Goal: Register for event/course

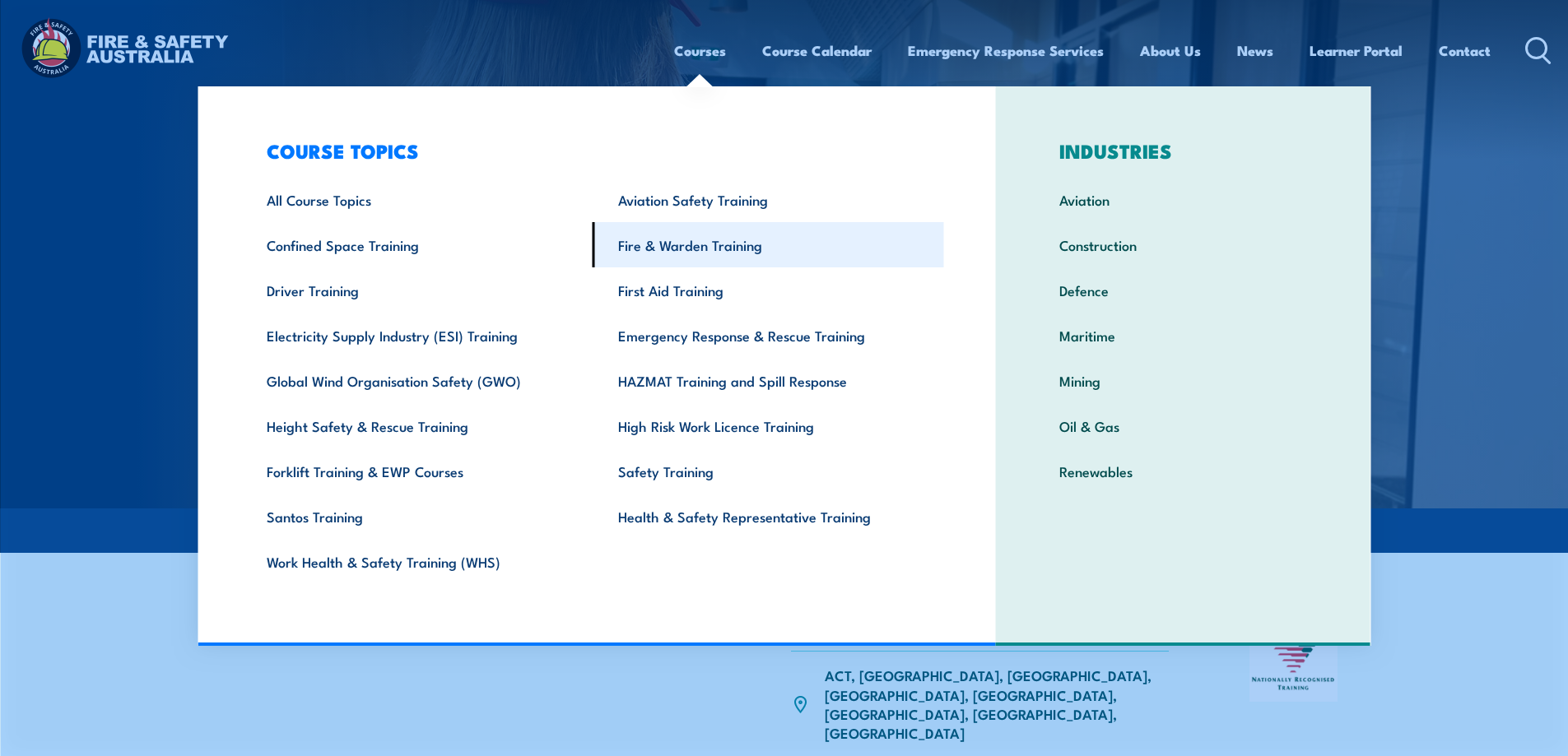
click at [696, 256] on link "Fire & Warden Training" at bounding box center [768, 245] width 352 height 45
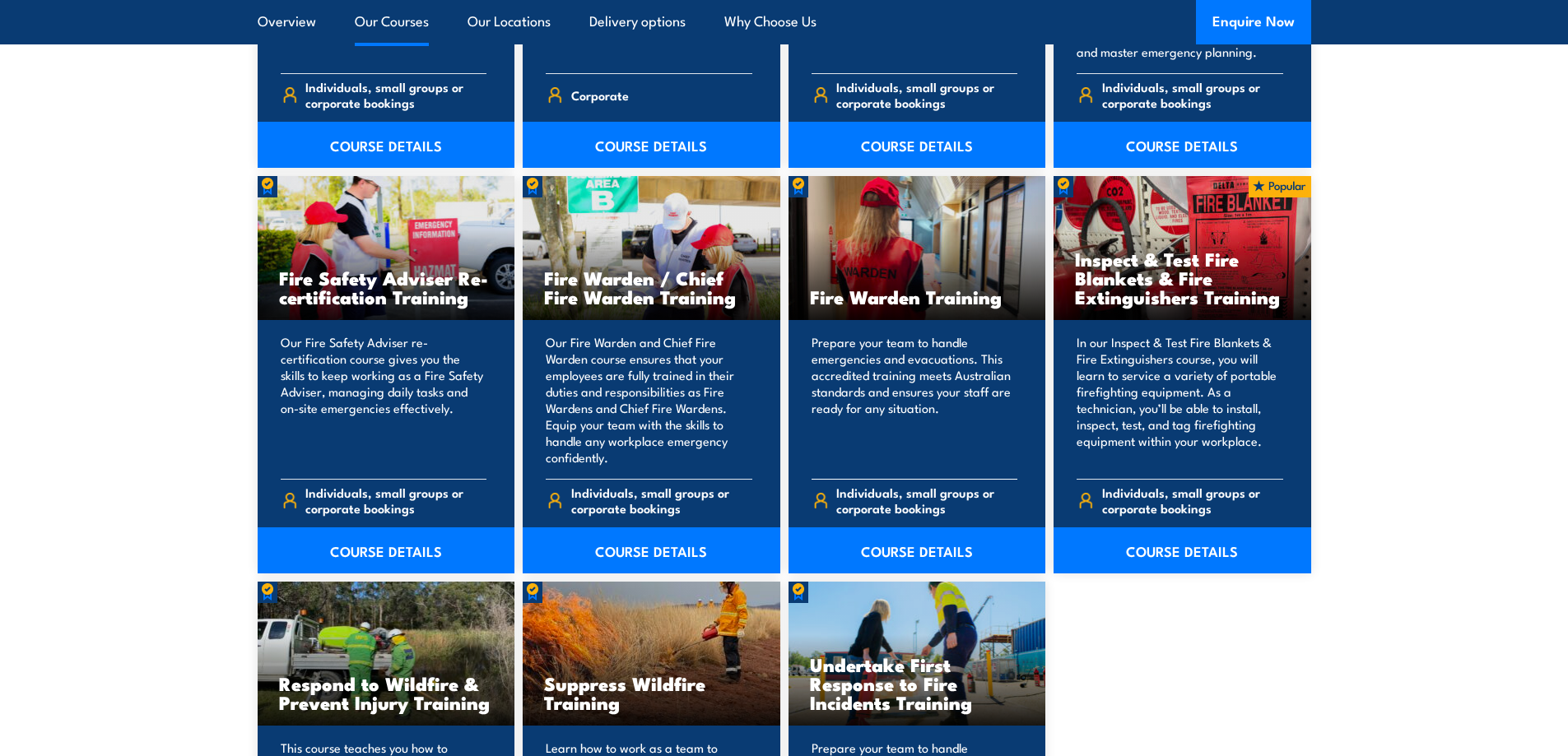
scroll to position [2222, 0]
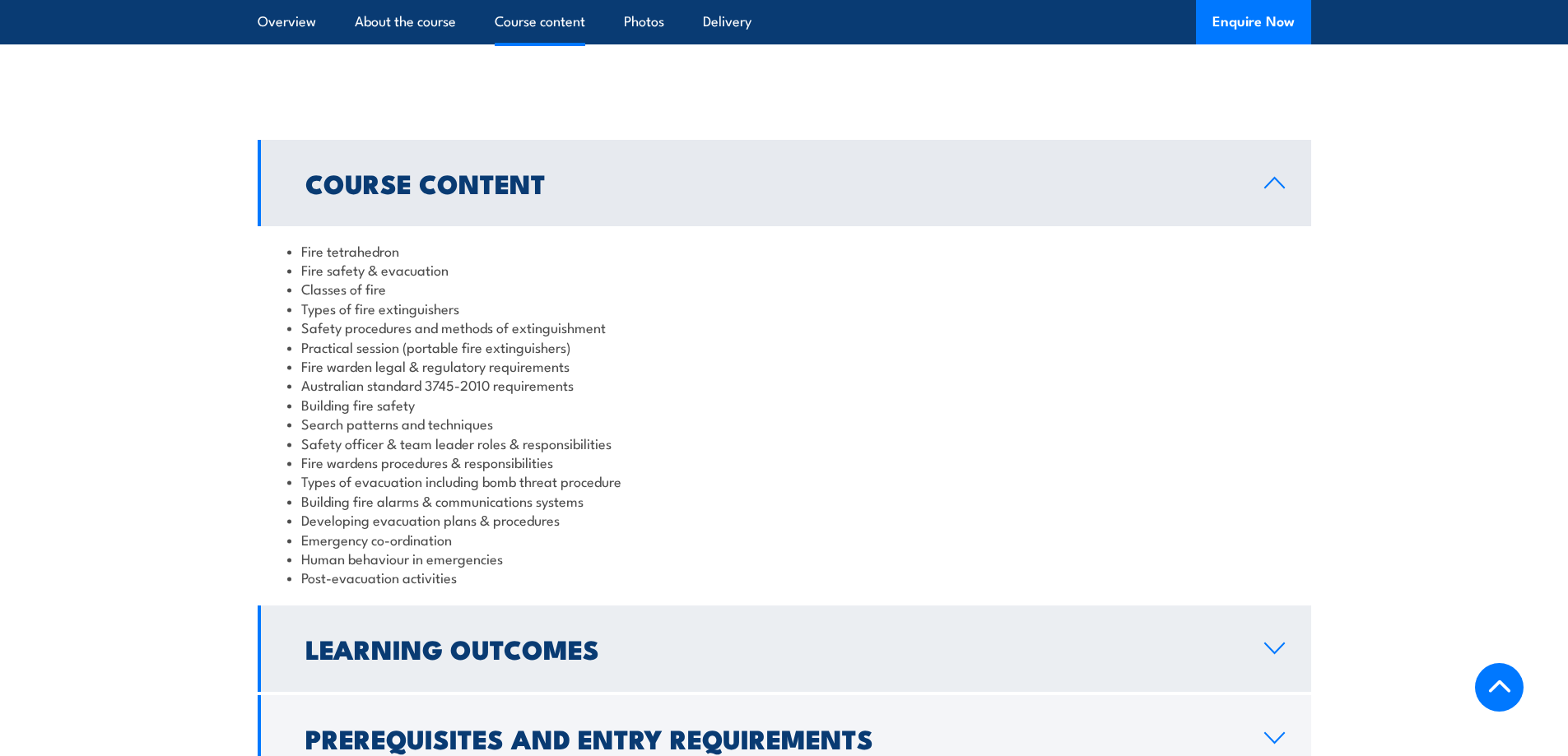
scroll to position [1234, 0]
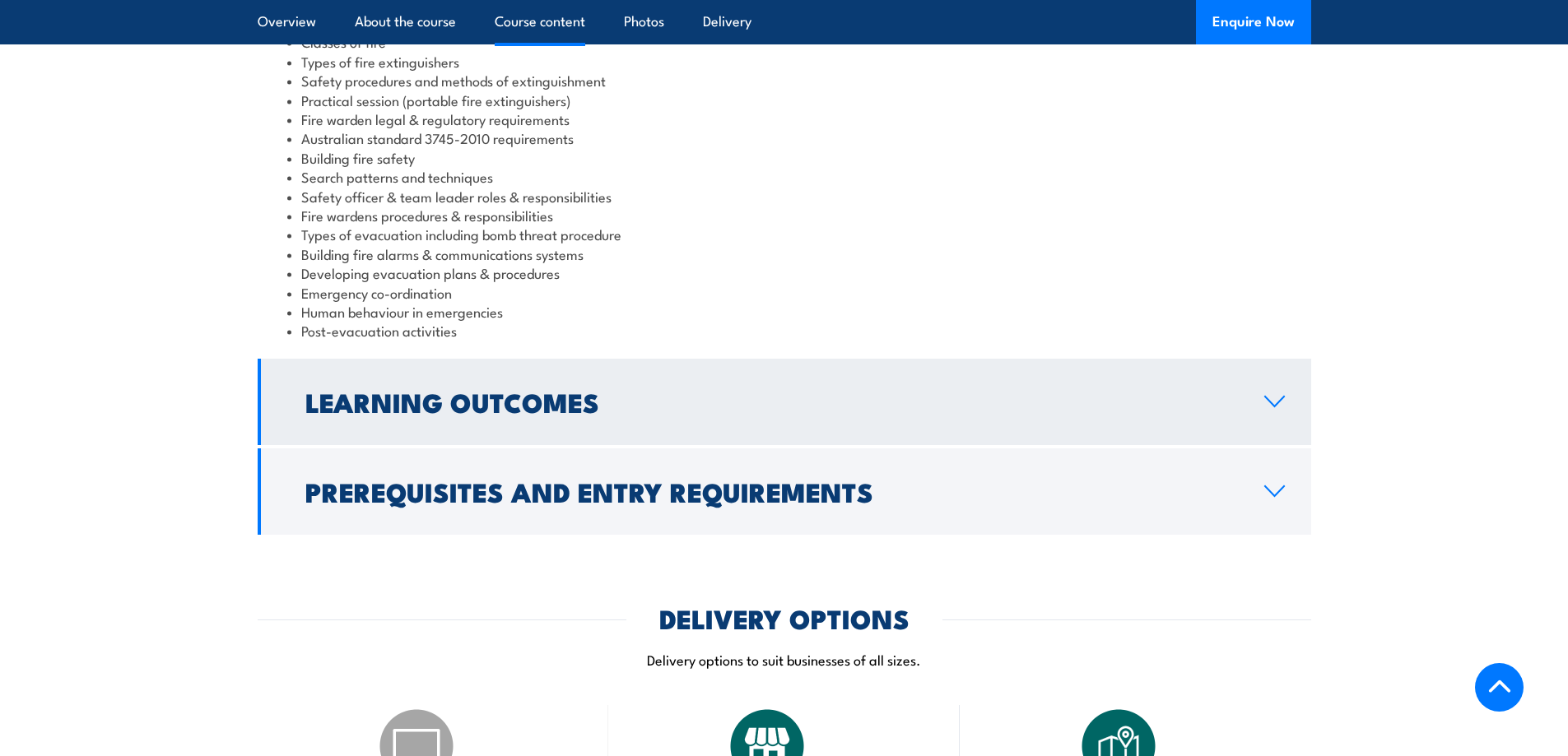
click at [1095, 363] on link "Learning Outcomes" at bounding box center [784, 402] width 1054 height 87
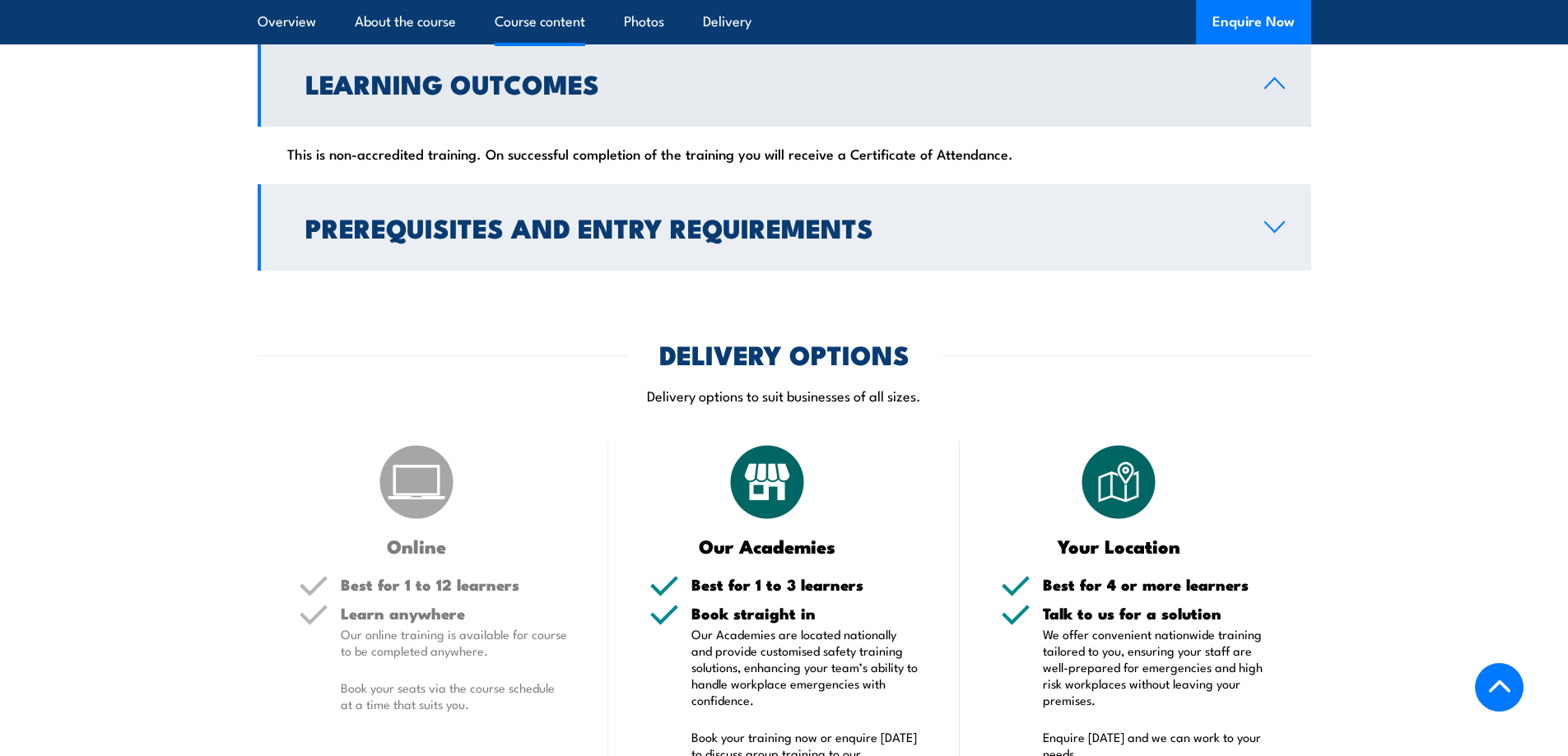
click at [996, 215] on h2 "Prerequisites and Entry Requirements" at bounding box center [771, 226] width 932 height 23
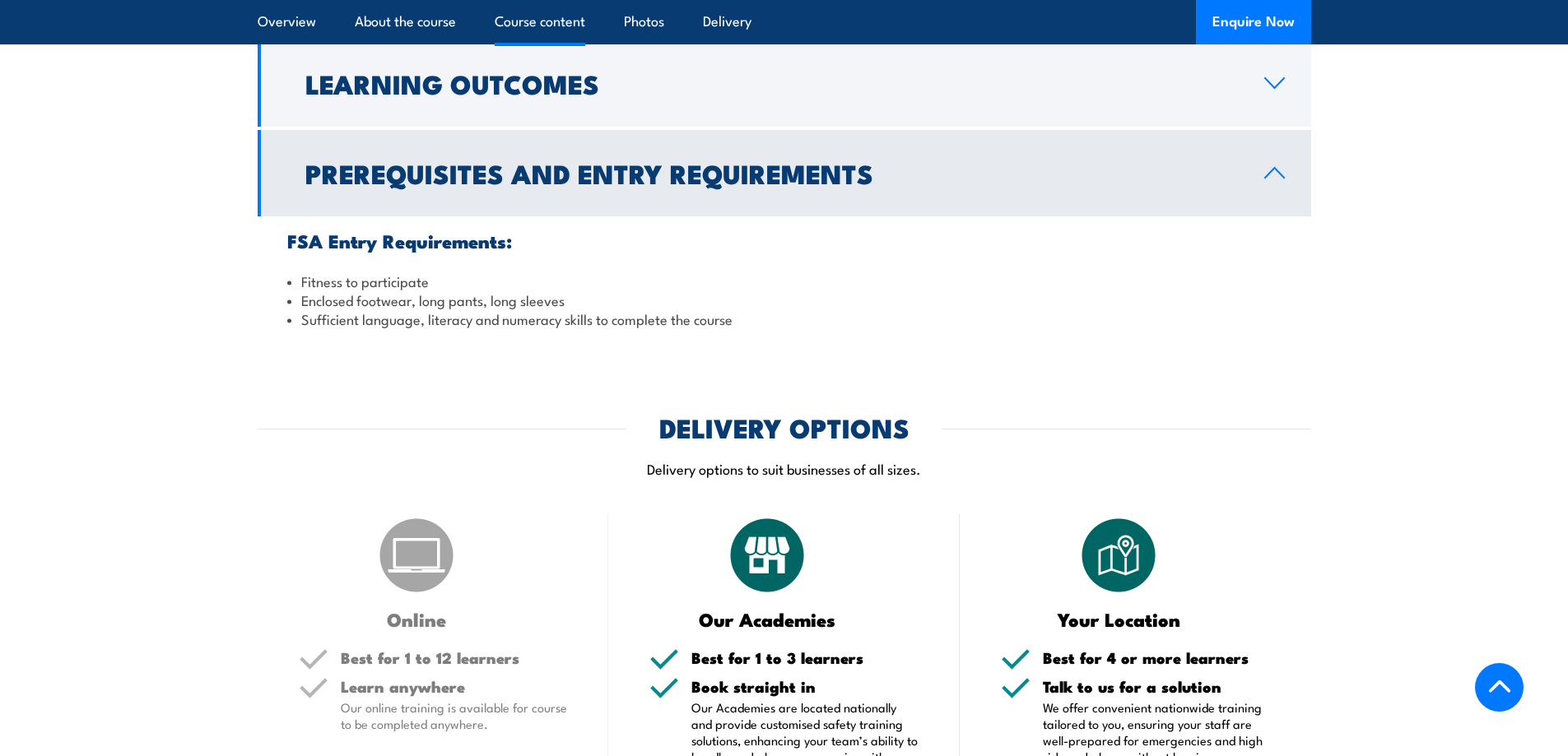
scroll to position [2081, 0]
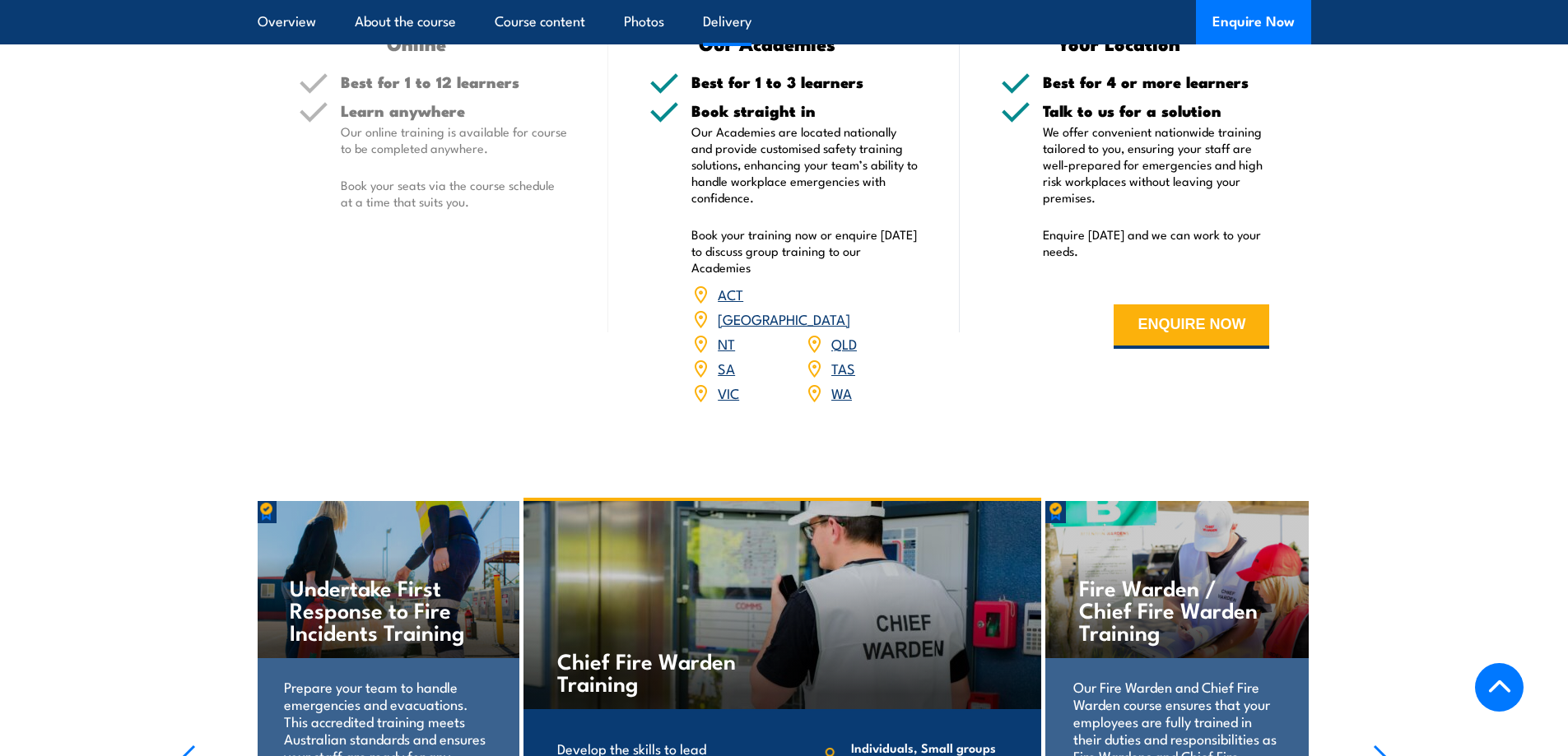
click at [843, 334] on link "QLD" at bounding box center [844, 343] width 26 height 20
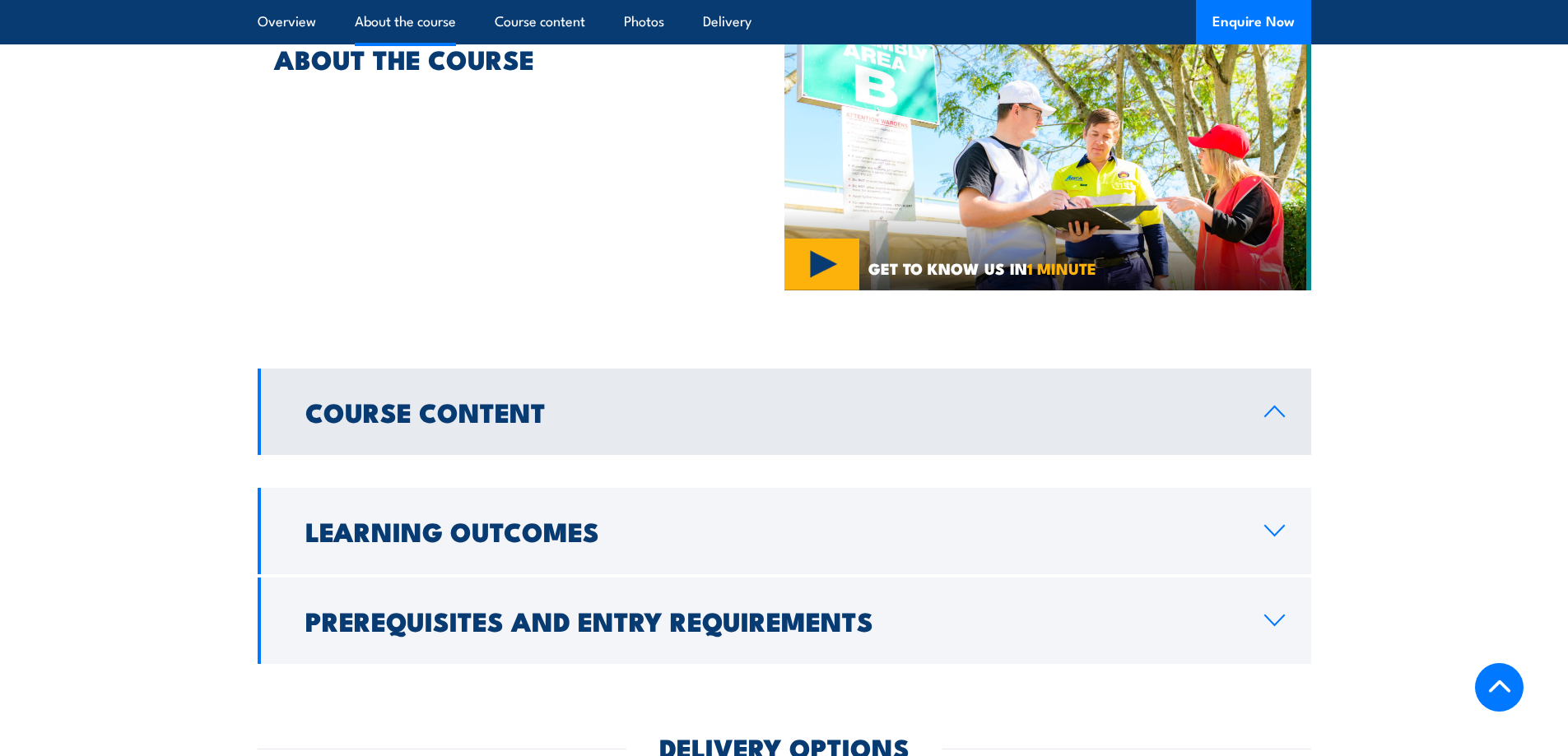
scroll to position [1070, 0]
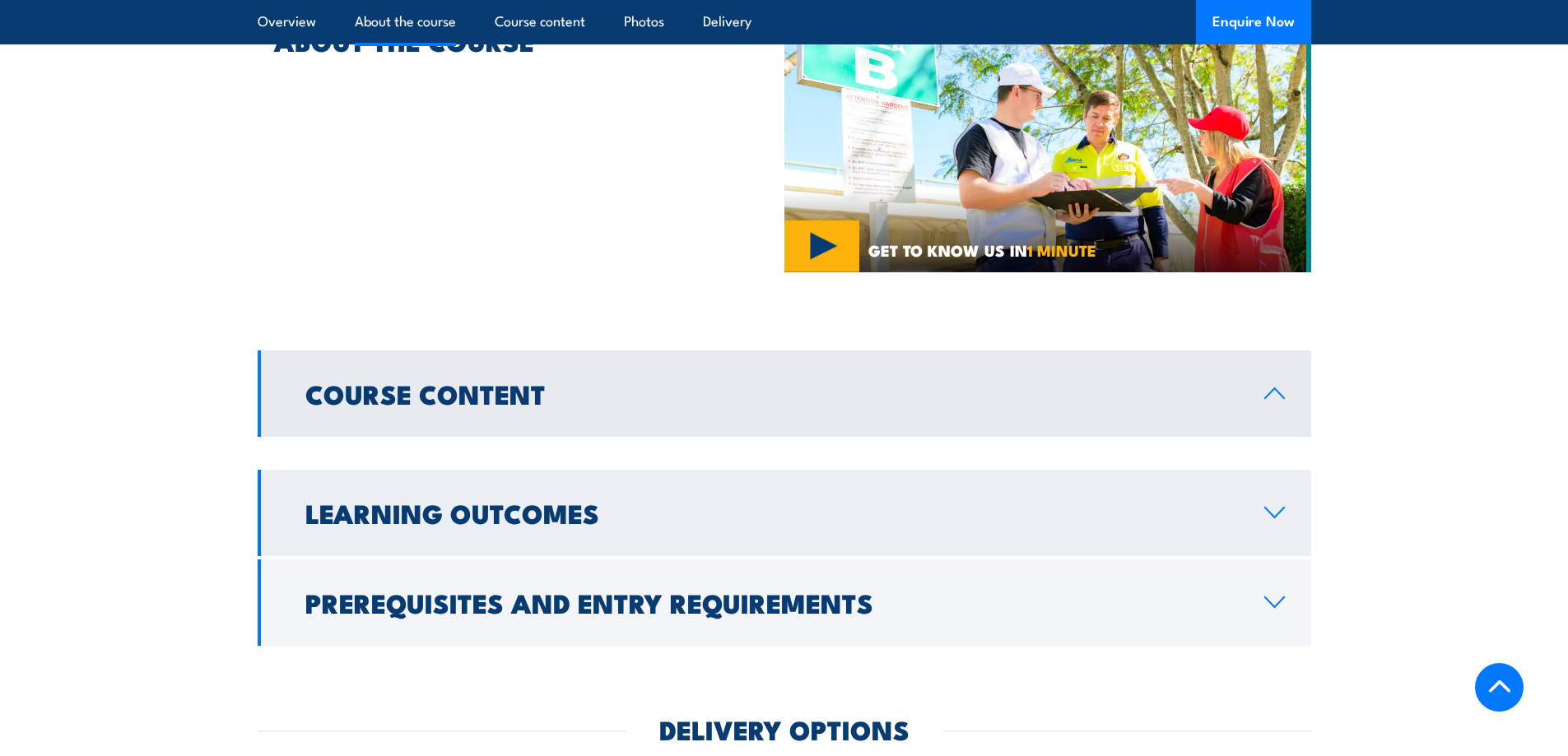
click at [1282, 470] on link "Learning Outcomes" at bounding box center [784, 513] width 1054 height 87
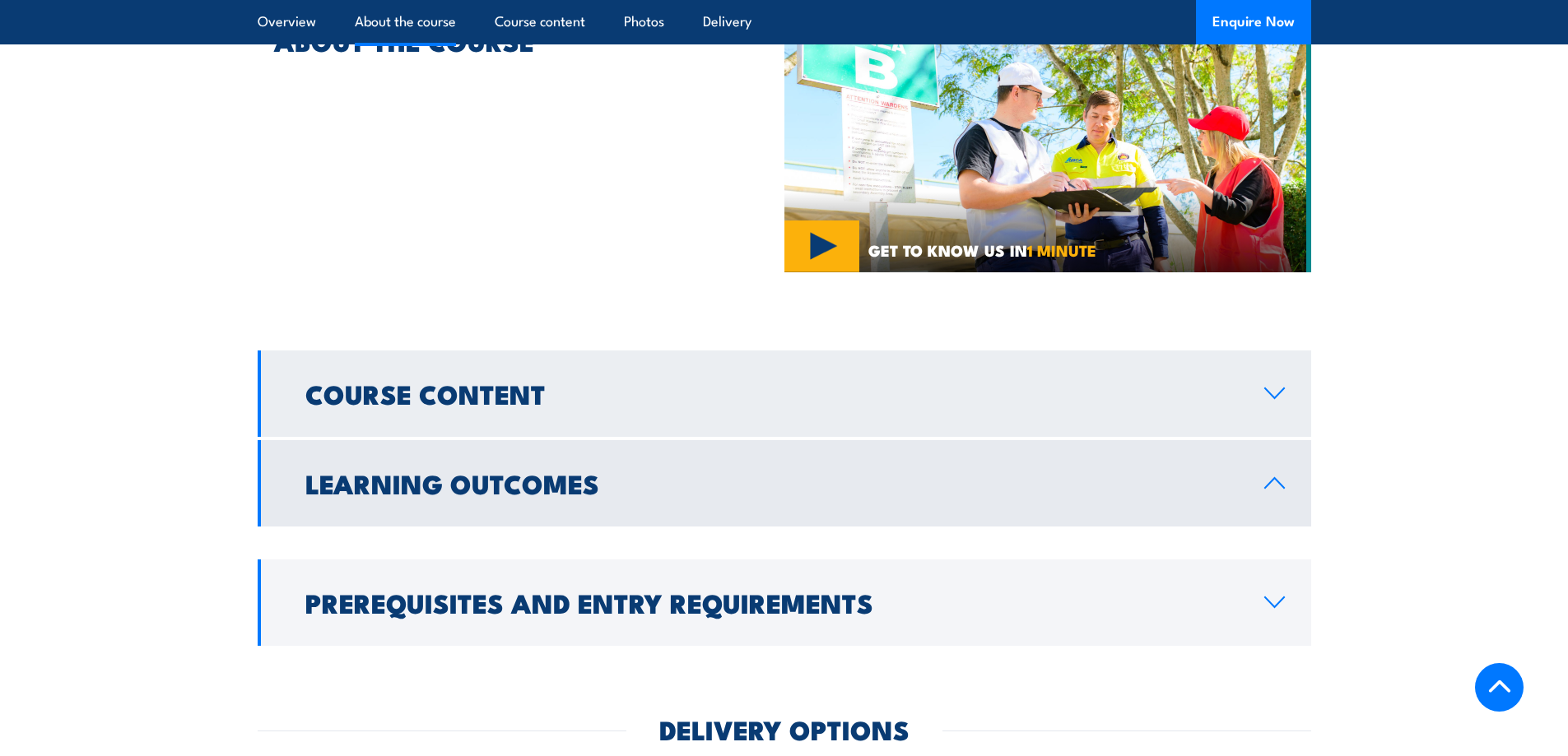
click at [1280, 350] on link "Course Content" at bounding box center [784, 394] width 1054 height 87
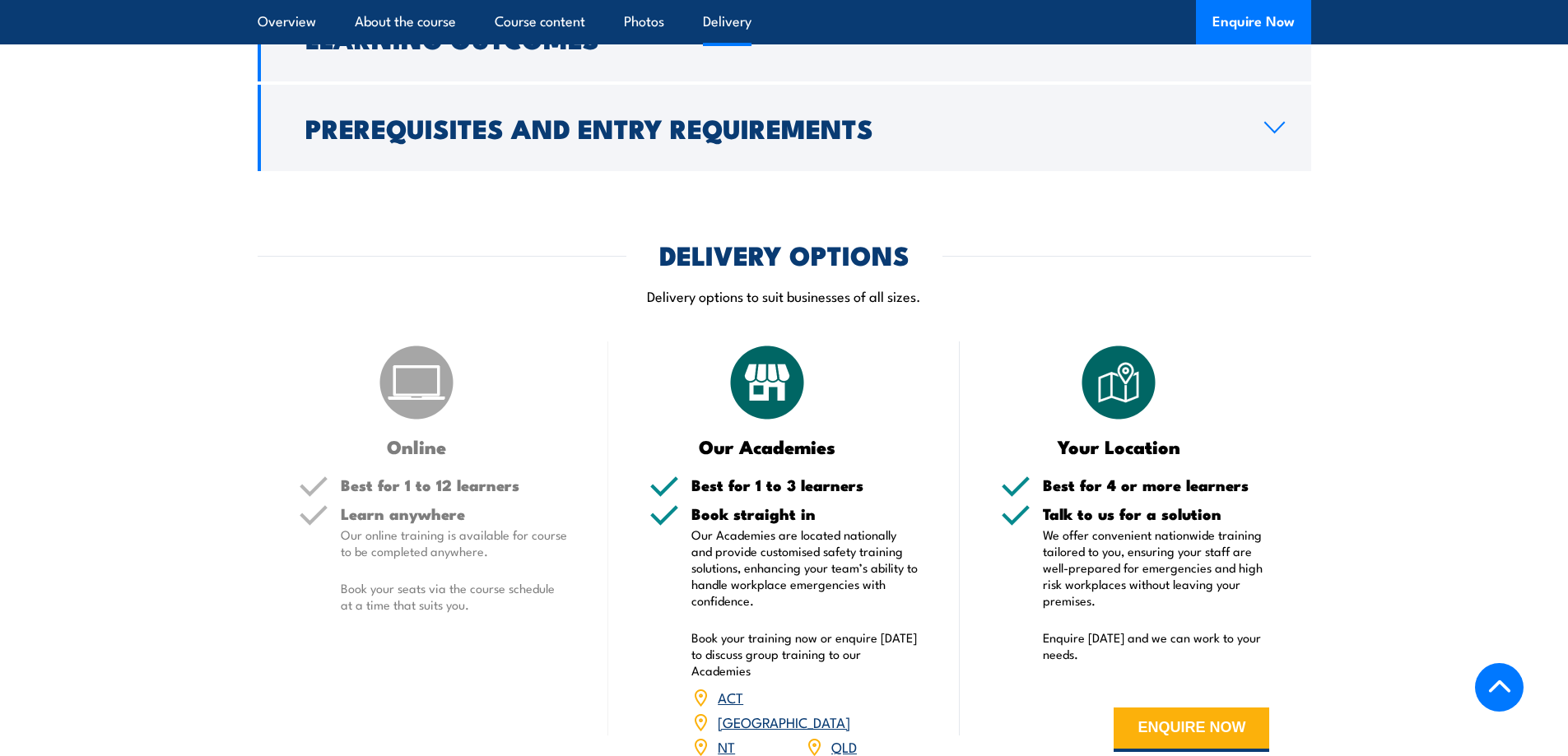
scroll to position [1545, 0]
click at [844, 735] on link "QLD" at bounding box center [844, 745] width 26 height 20
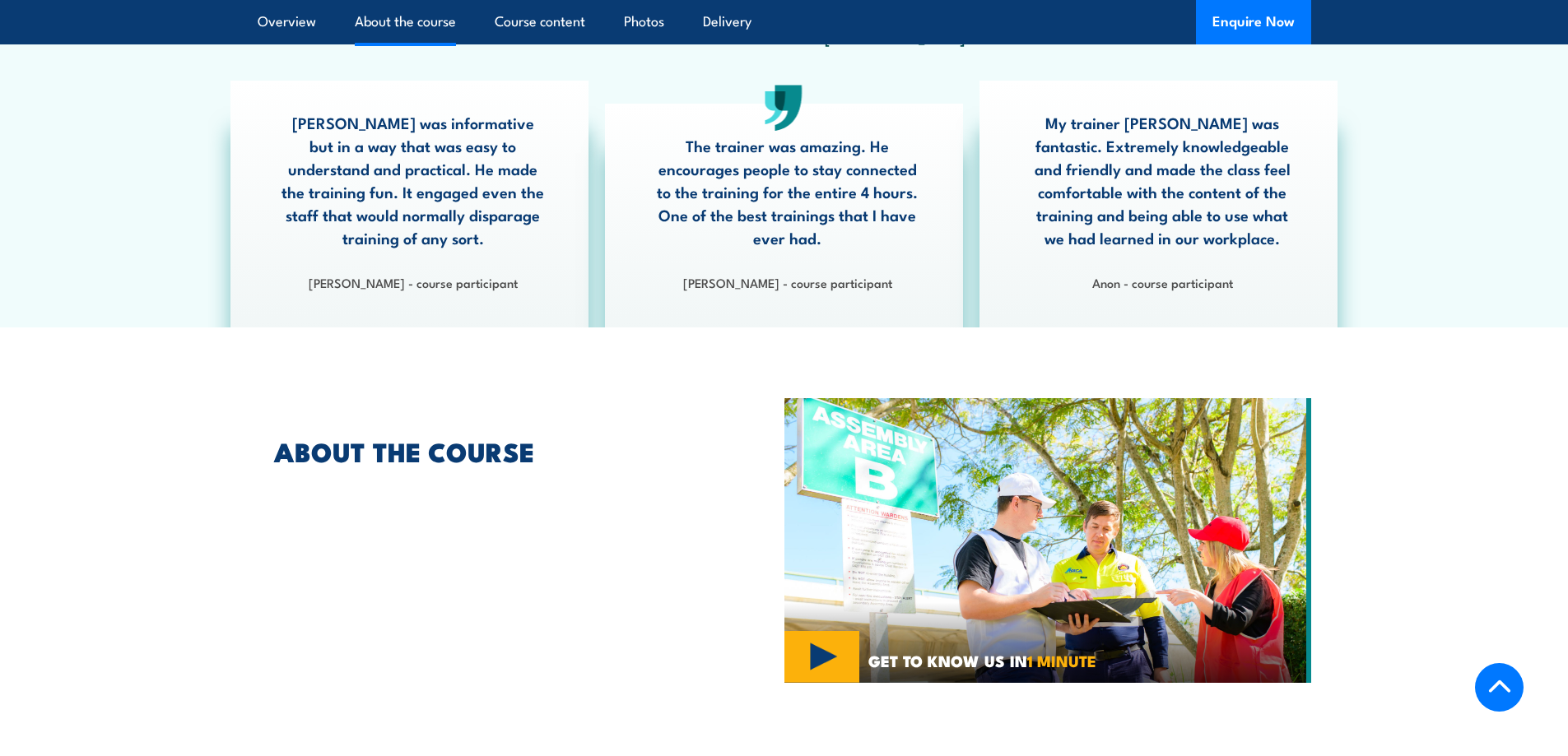
scroll to position [658, 0]
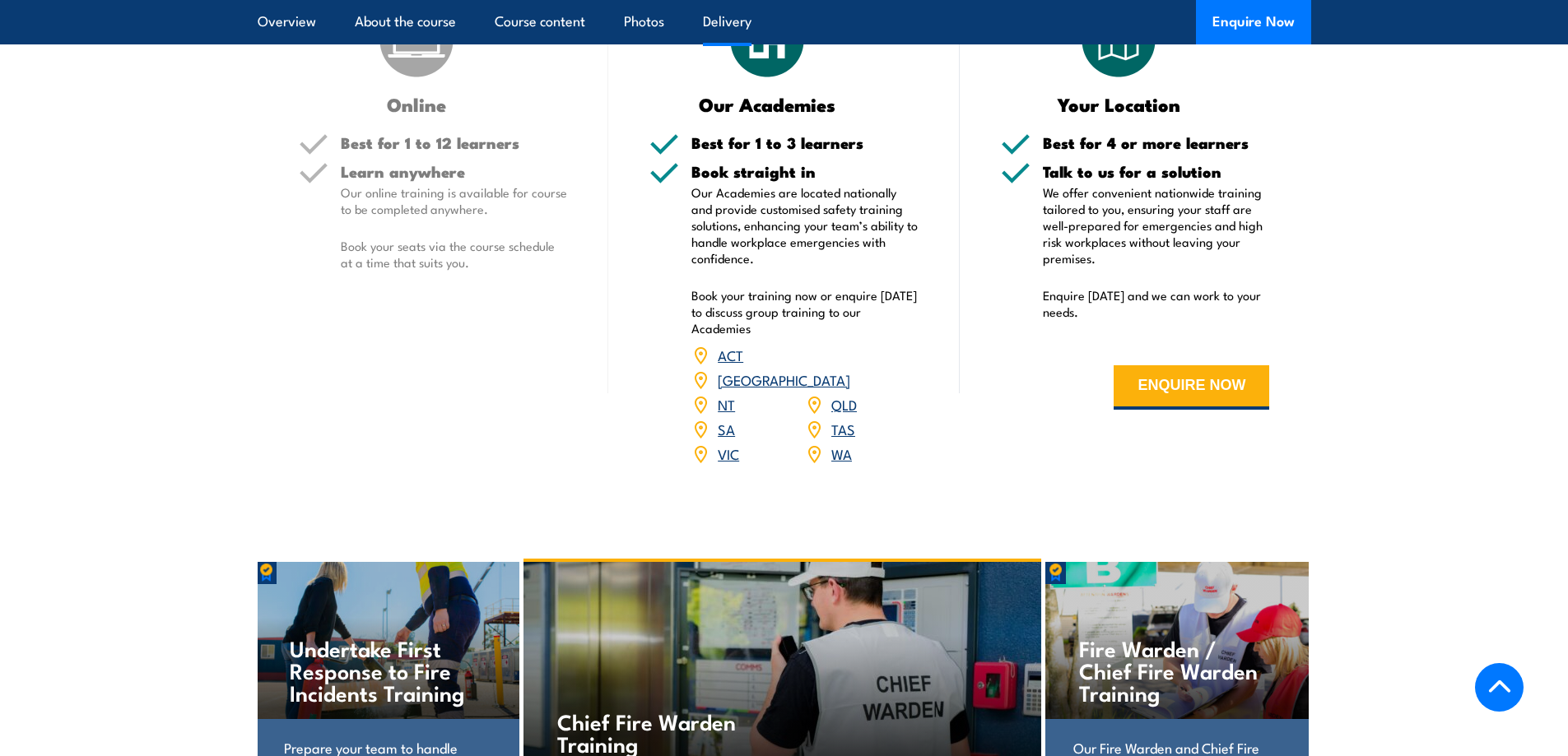
scroll to position [1480, 0]
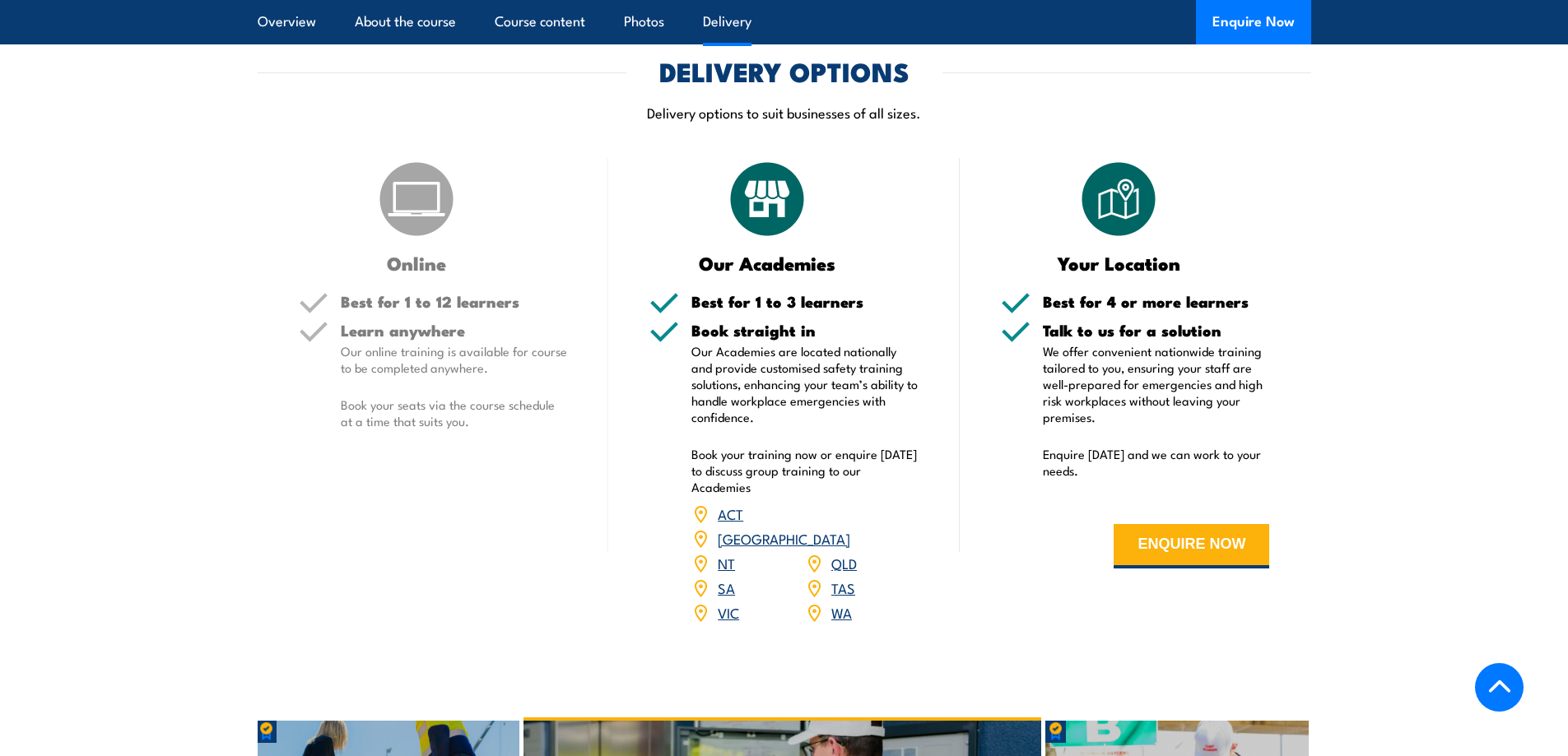
click at [839, 553] on link "QLD" at bounding box center [844, 563] width 26 height 20
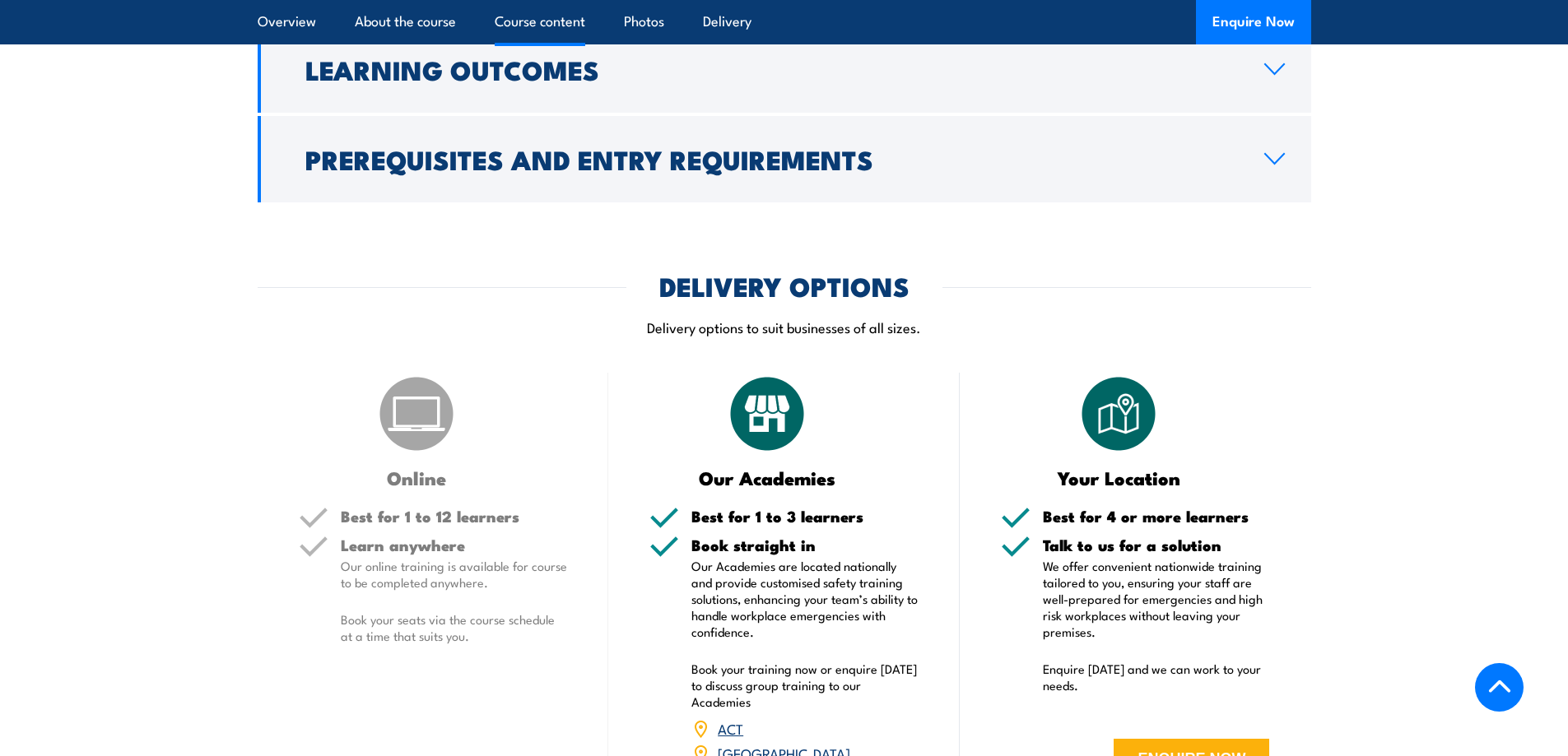
scroll to position [987, 0]
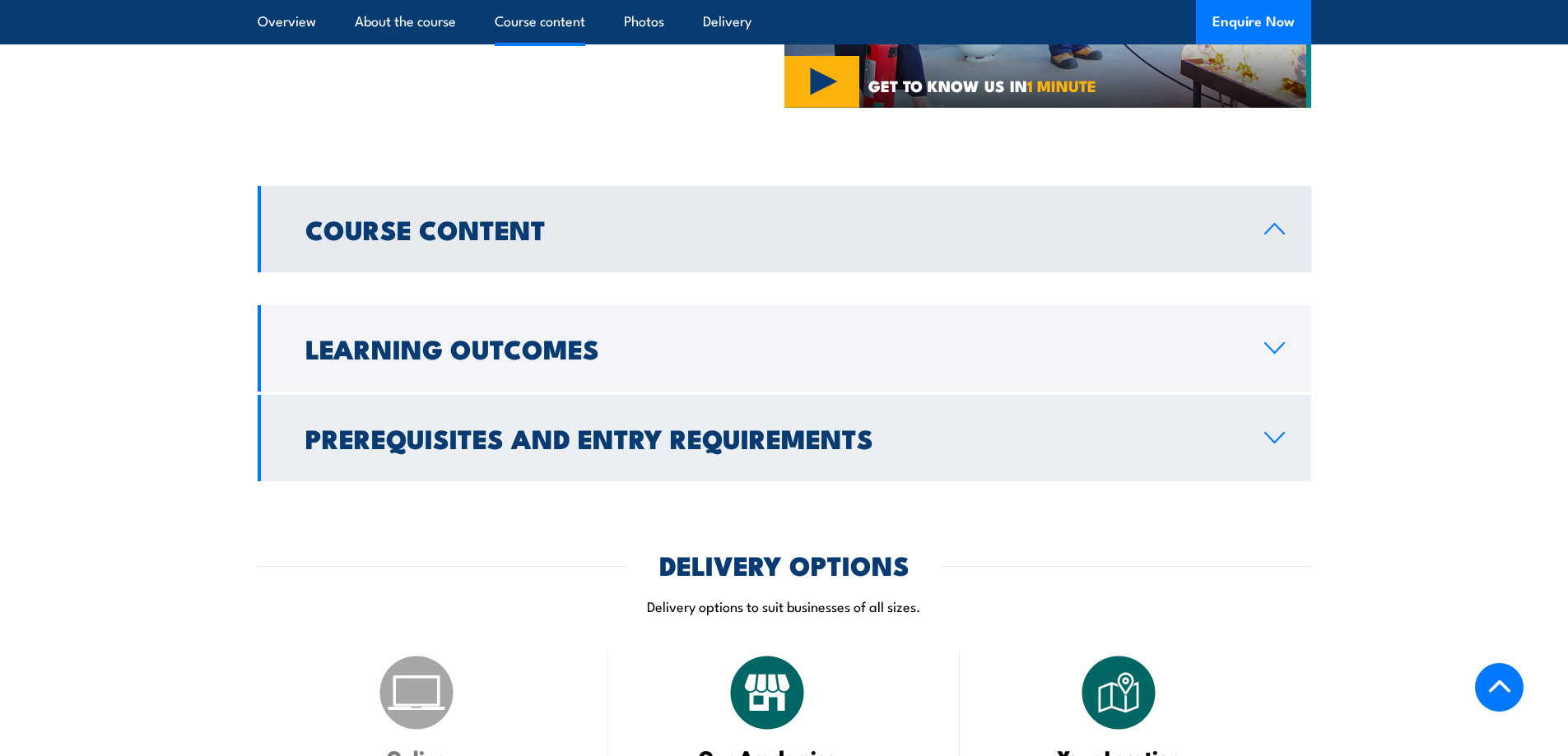
click at [811, 426] on h2 "Prerequisites and Entry Requirements" at bounding box center [771, 437] width 932 height 23
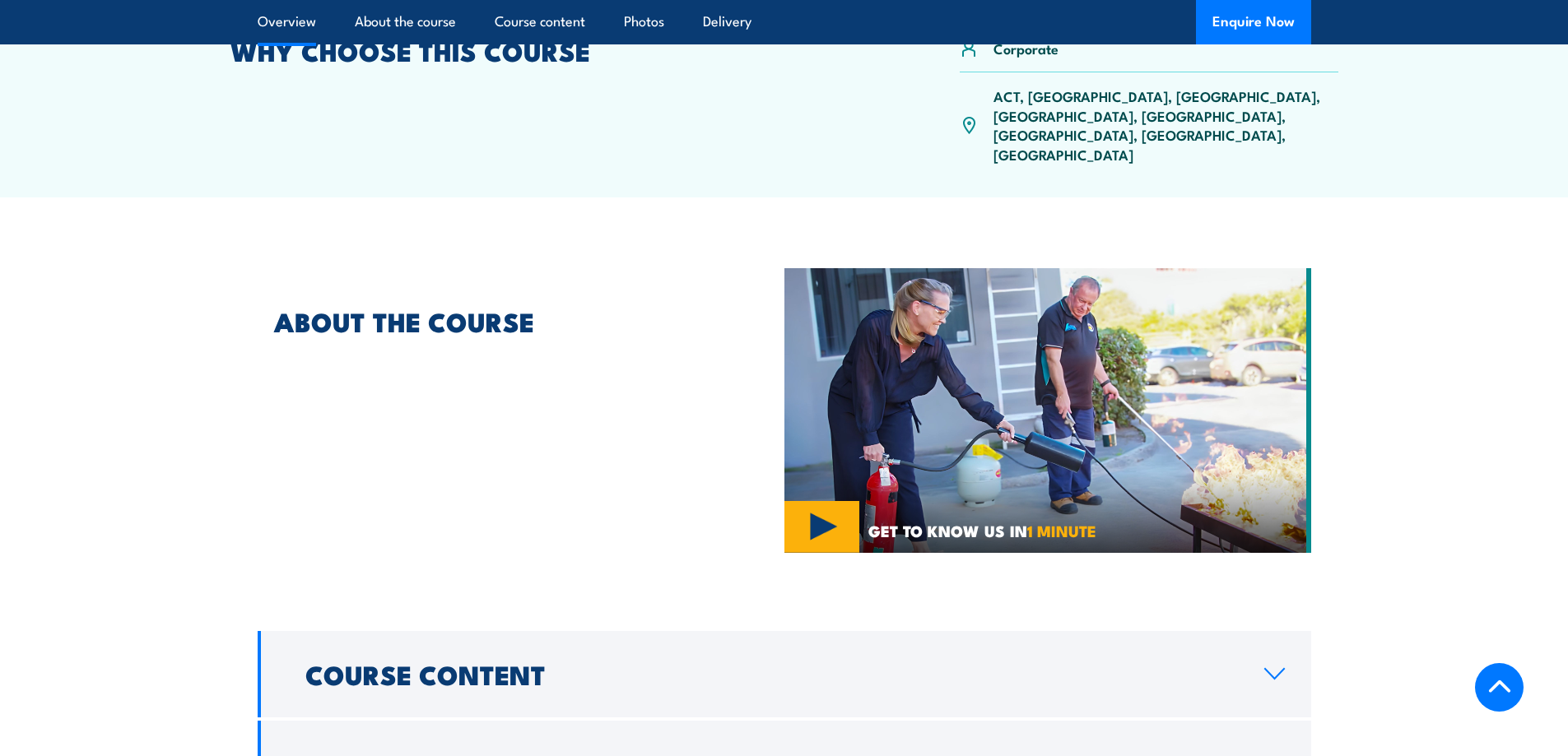
scroll to position [329, 0]
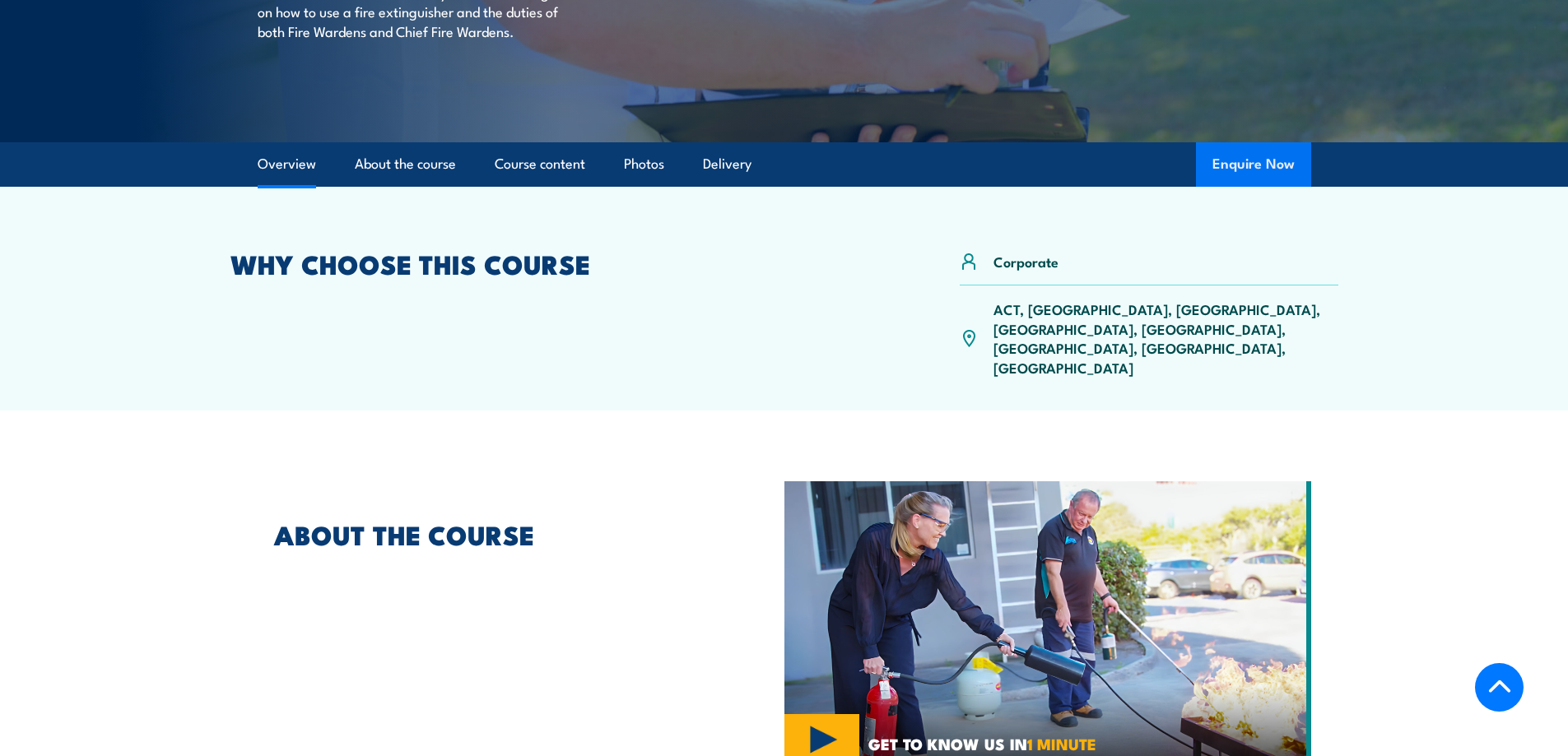
click at [1249, 172] on button "Enquire Now" at bounding box center [1253, 164] width 116 height 44
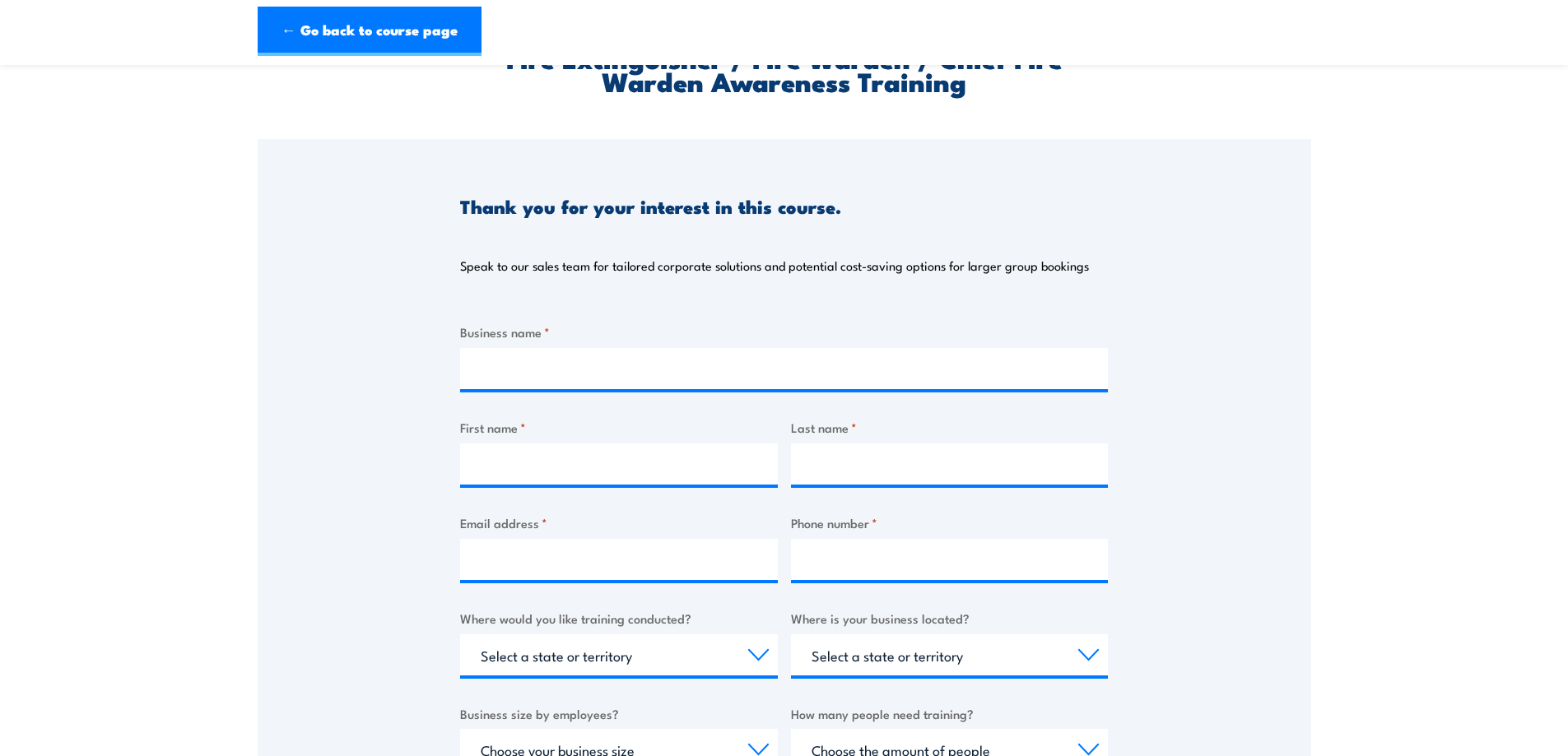
scroll to position [412, 0]
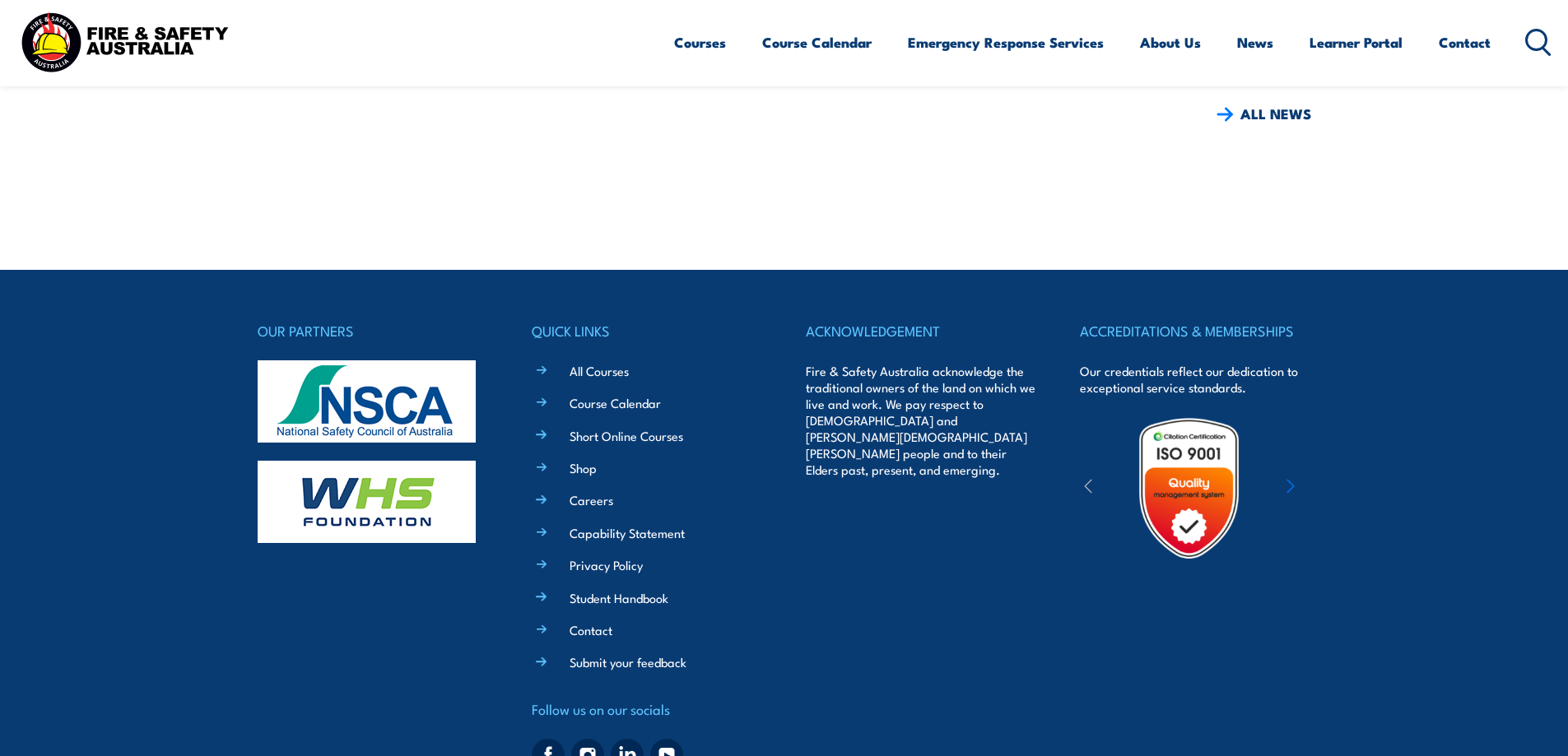
scroll to position [1317, 0]
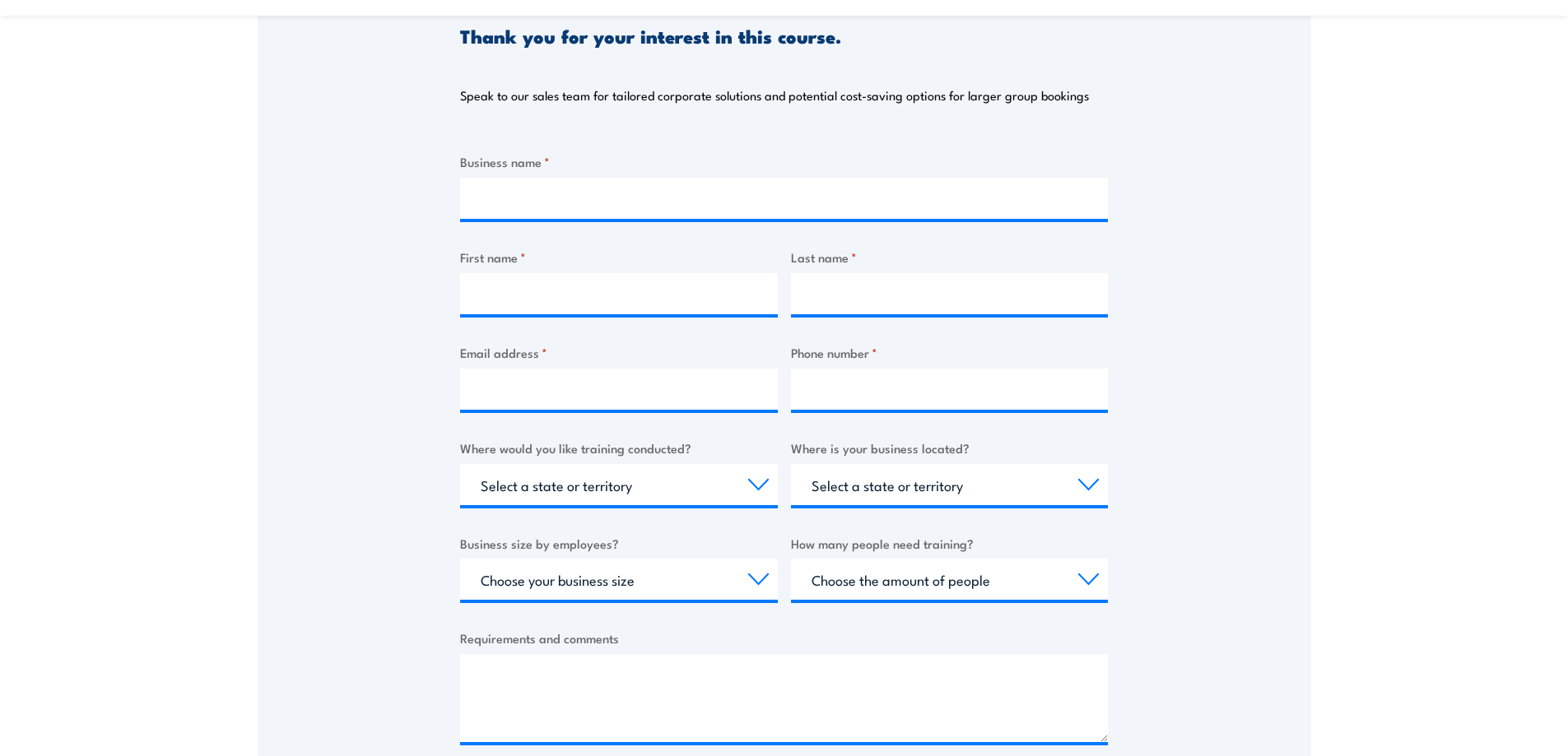
scroll to position [247, 0]
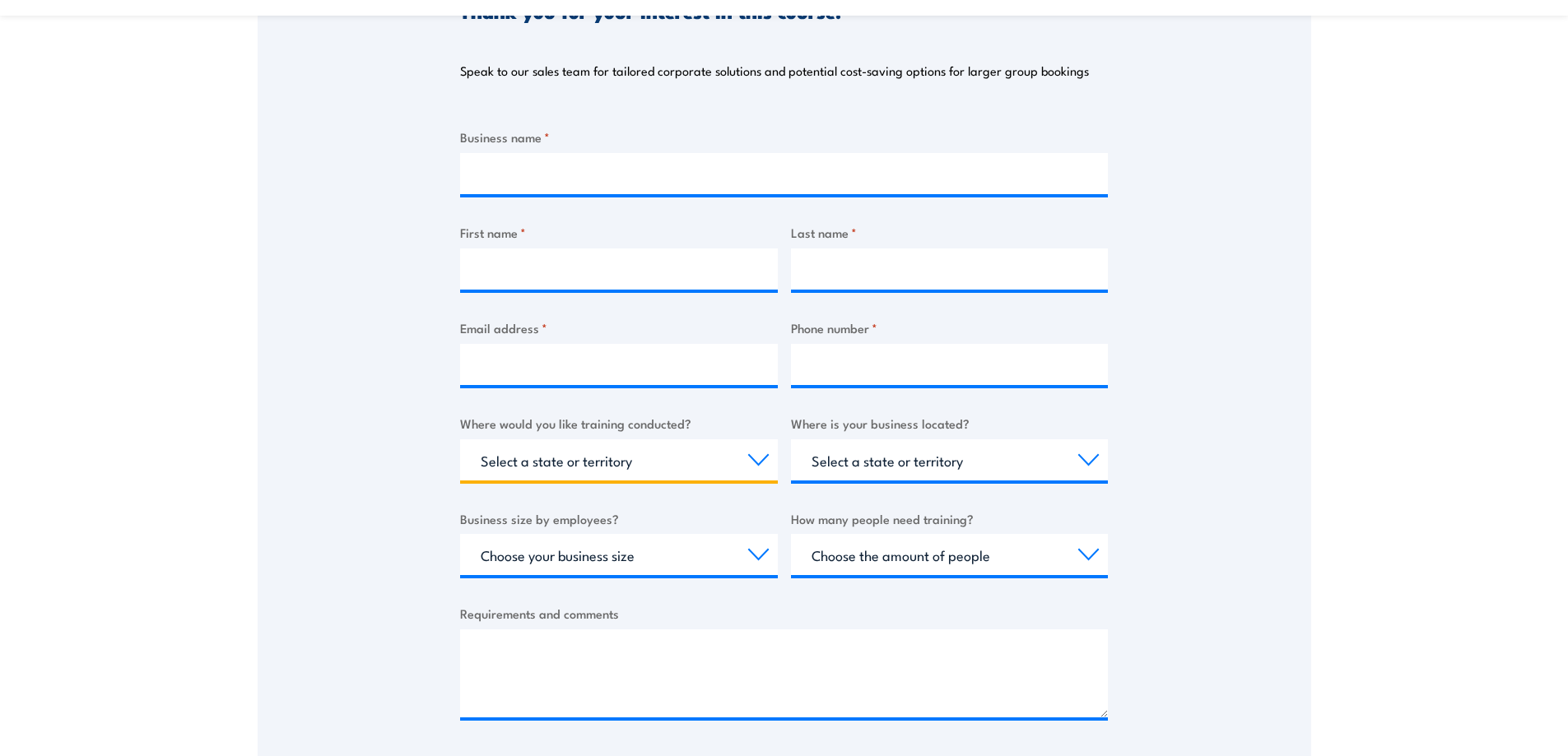
click at [705, 456] on select "Select a state or territory Nationally - multiple locations QLD NSW VIC SA ACT …" at bounding box center [619, 460] width 318 height 41
select select "QLD"
click at [460, 439] on select "Select a state or territory Nationally - multiple locations QLD NSW VIC SA ACT …" at bounding box center [619, 460] width 318 height 41
click at [964, 458] on select "Select a state or territory QLD NSW VIC SA ACT WA TAS NT" at bounding box center [950, 460] width 318 height 41
select select "QLD"
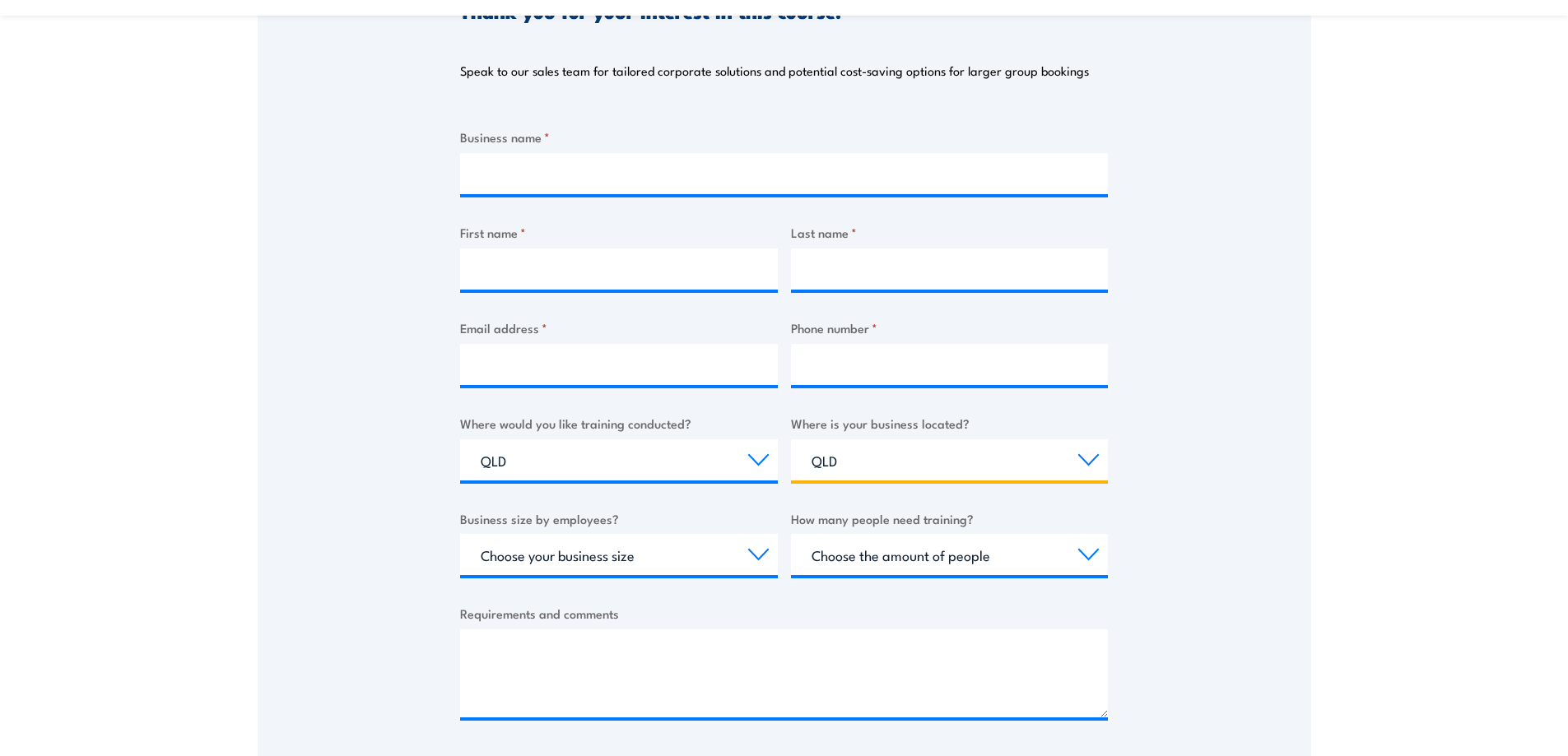
click at [791, 439] on select "Select a state or territory QLD NSW VIC SA ACT WA TAS NT" at bounding box center [950, 460] width 318 height 41
click at [612, 564] on select "Choose your business size 1 to 19 20 to 199 200+" at bounding box center [619, 555] width 318 height 41
select select "1 to 19"
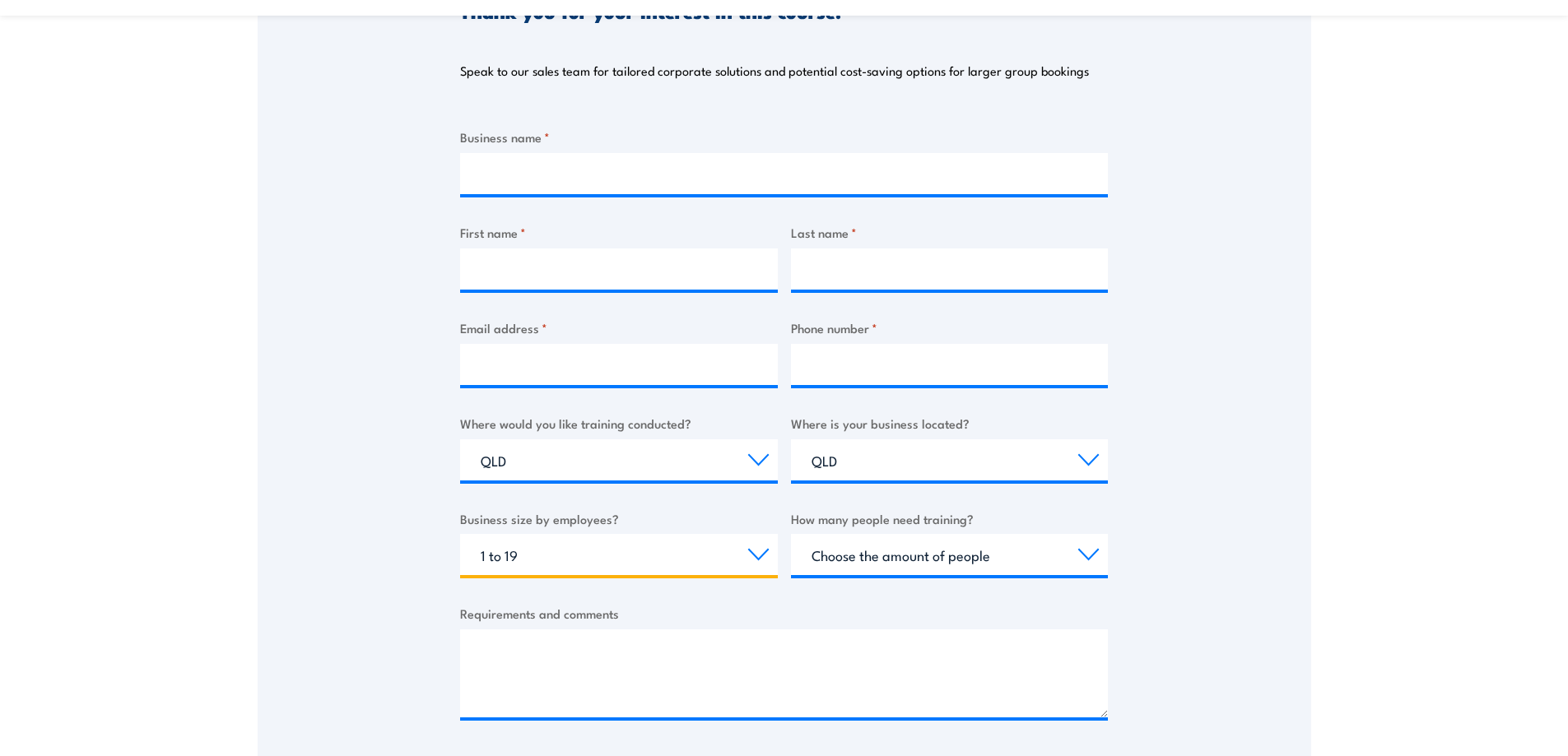
click at [460, 534] on select "Choose your business size 1 to 19 20 to 199 200+" at bounding box center [619, 555] width 318 height 41
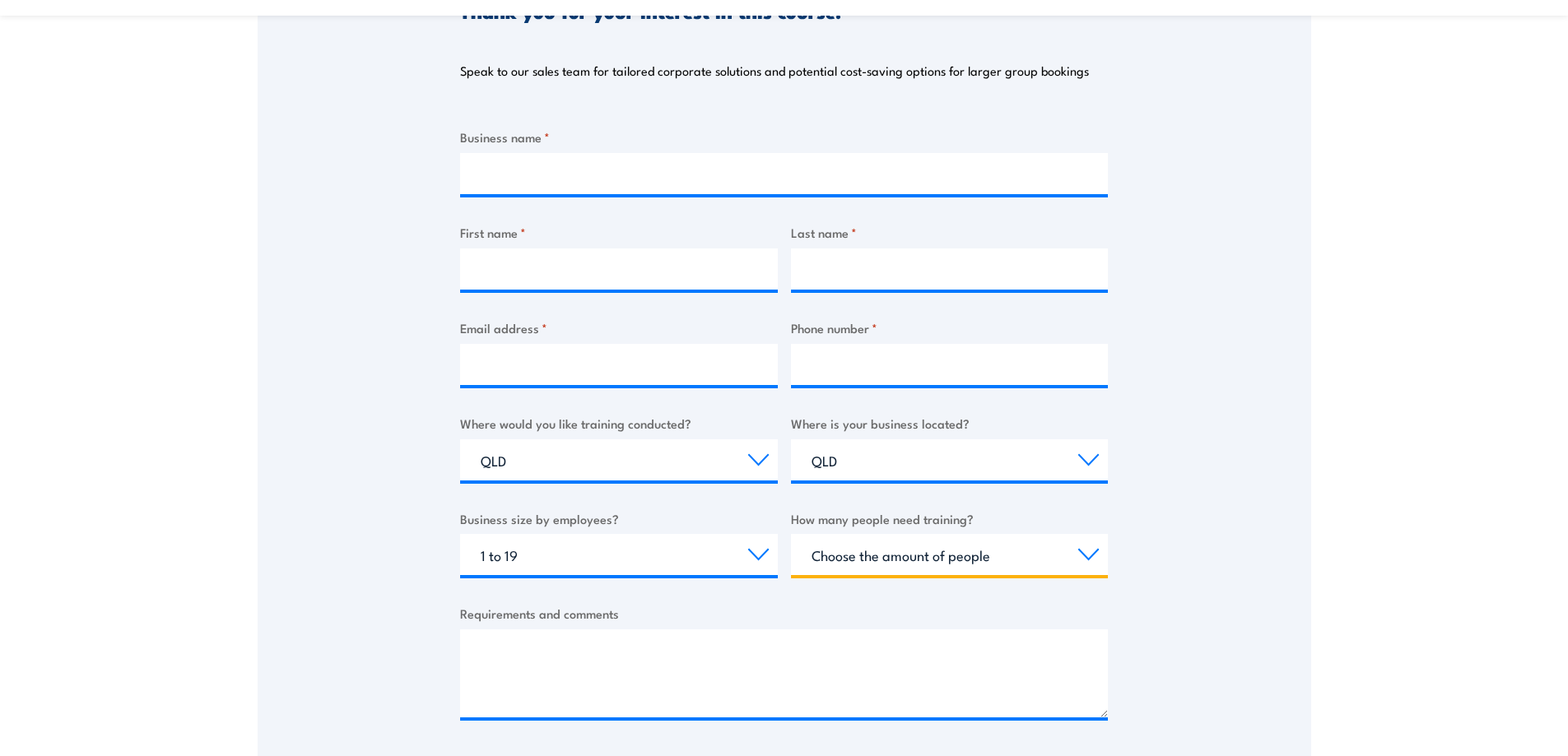
click at [1014, 551] on select "Choose the amount of people 1 to 4 5 to 19 20+" at bounding box center [950, 555] width 318 height 41
select select "1 to 4"
click at [791, 534] on select "Choose the amount of people 1 to 4 5 to 19 20+" at bounding box center [950, 555] width 318 height 41
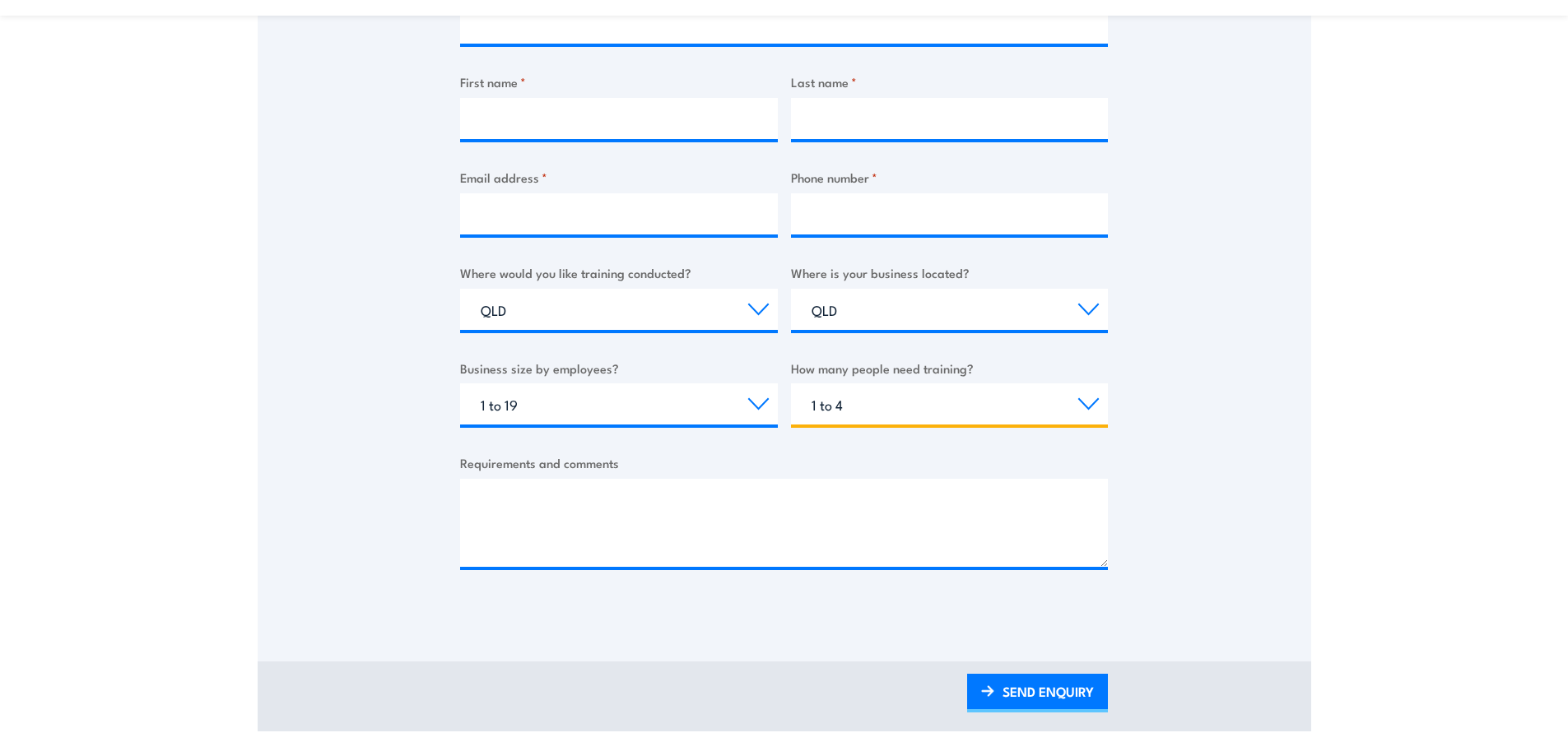
scroll to position [412, 0]
